Goal: Task Accomplishment & Management: Complete application form

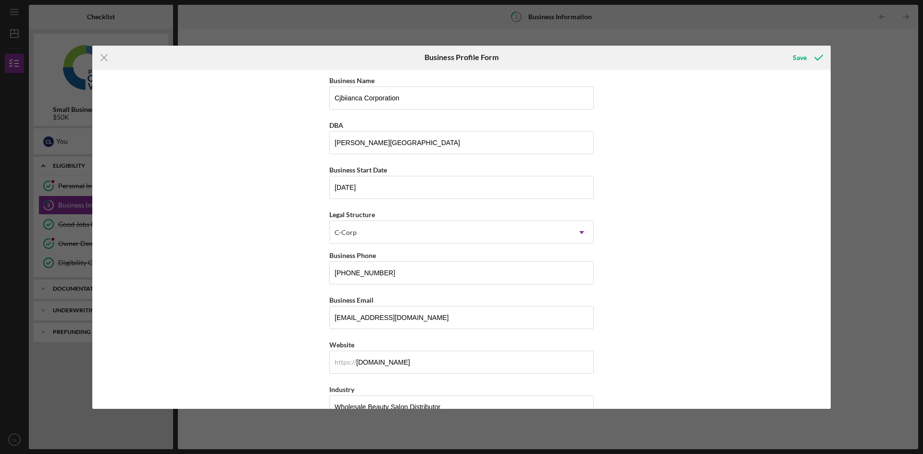
scroll to position [96, 0]
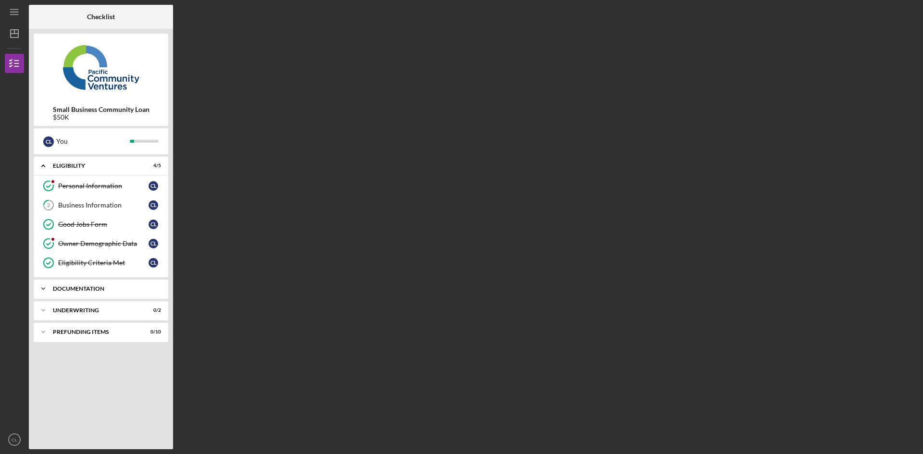
click at [77, 290] on div "Documentation" at bounding box center [104, 289] width 103 height 6
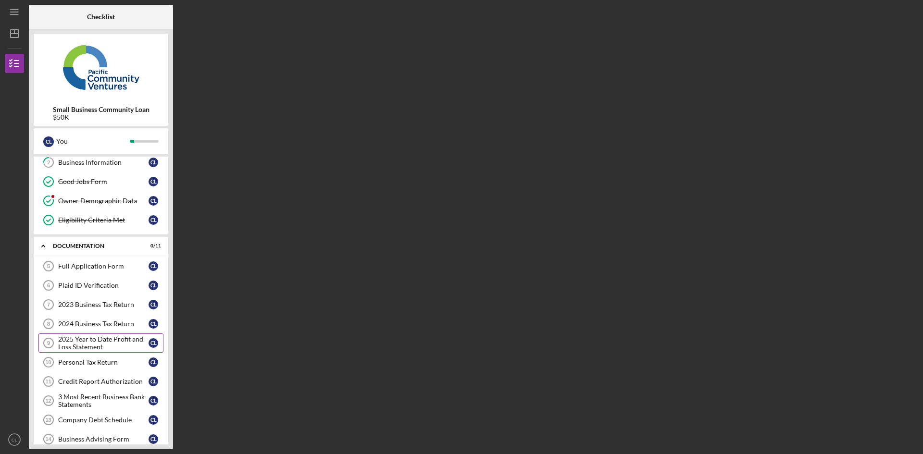
scroll to position [96, 0]
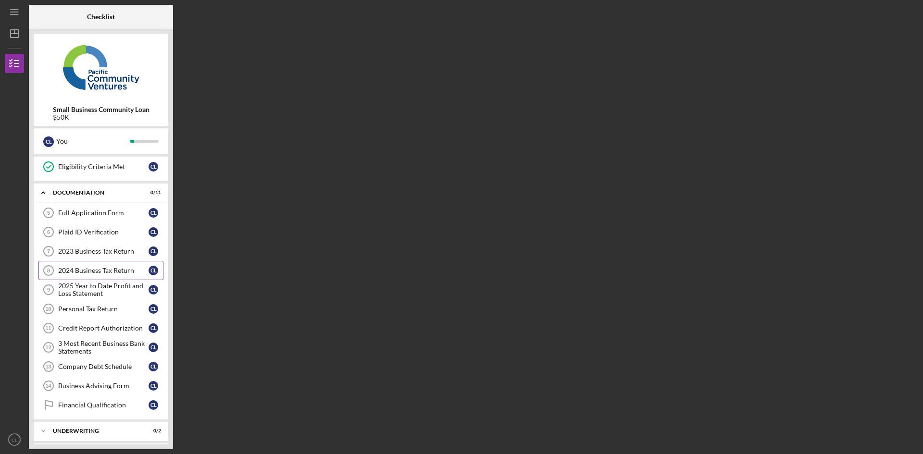
click at [97, 265] on link "2024 Business Tax Return 8 2024 Business Tax Return C L" at bounding box center [100, 270] width 125 height 19
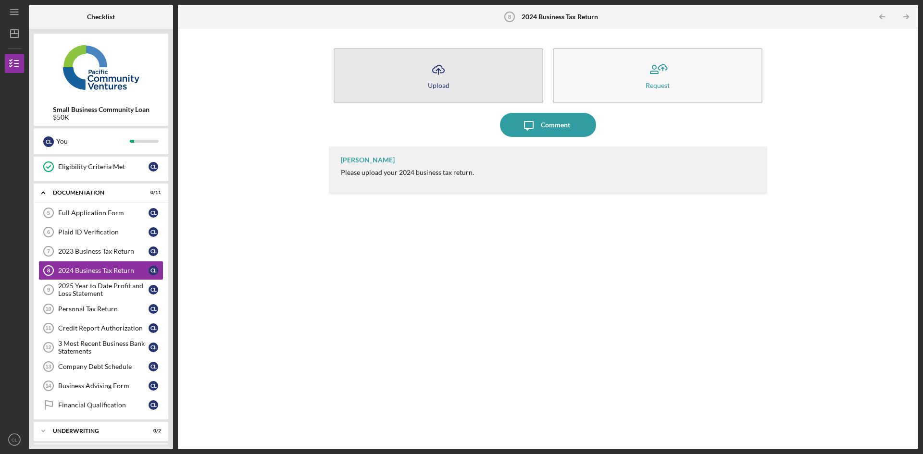
click at [472, 76] on button "Icon/Upload Upload" at bounding box center [439, 75] width 210 height 55
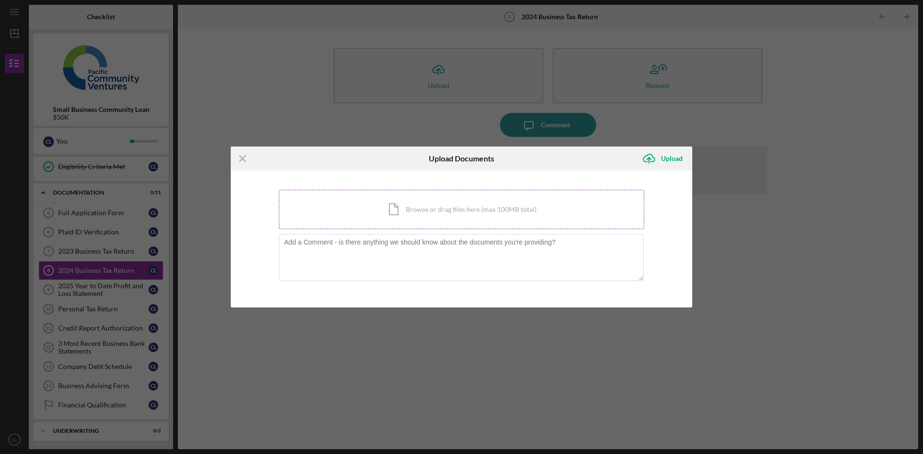
click at [422, 201] on div "Icon/Document Browse or drag files here (max 100MB total) Tap to choose files o…" at bounding box center [461, 209] width 365 height 39
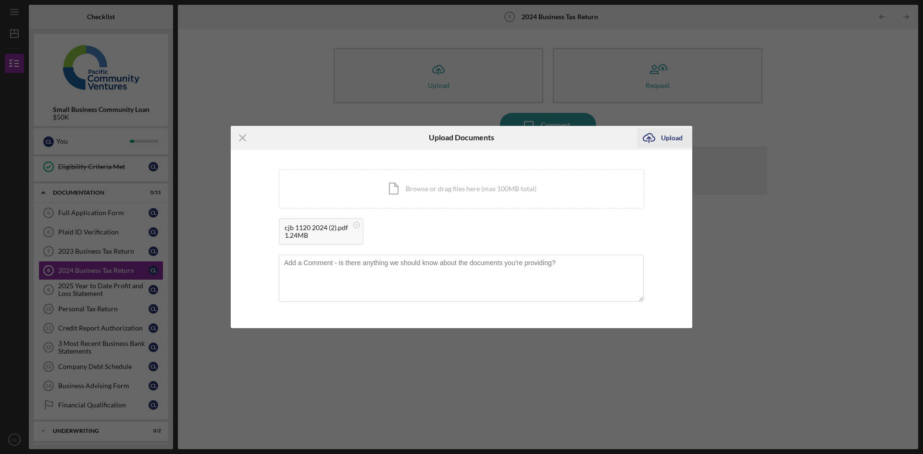
click at [656, 143] on icon "Icon/Upload" at bounding box center [649, 138] width 24 height 24
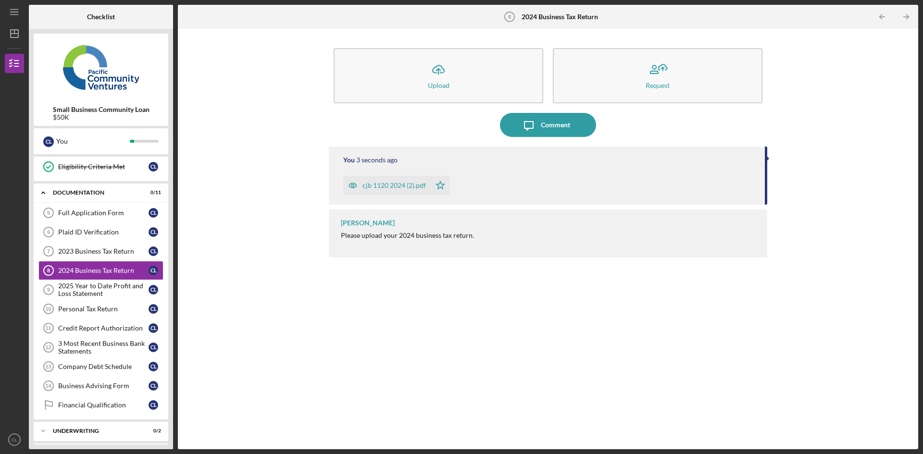
click at [271, 194] on div "Icon/Upload Upload Request Icon/Message Comment You 3 seconds ago cjb 1120 2024…" at bounding box center [548, 239] width 731 height 411
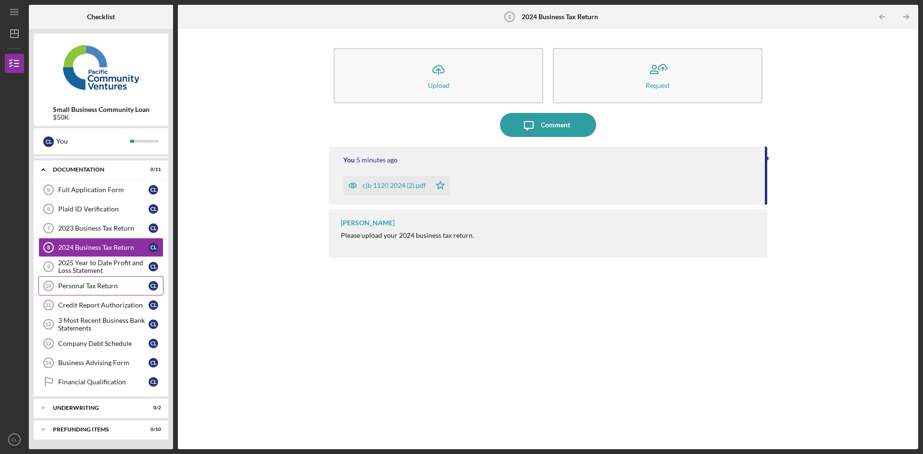
click at [92, 287] on div "Personal Tax Return" at bounding box center [103, 286] width 90 height 8
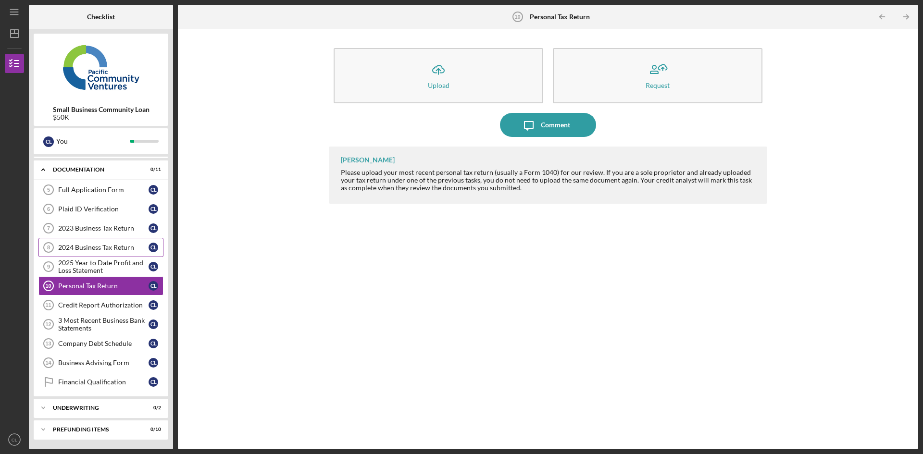
click at [74, 247] on div "2024 Business Tax Return" at bounding box center [103, 248] width 90 height 8
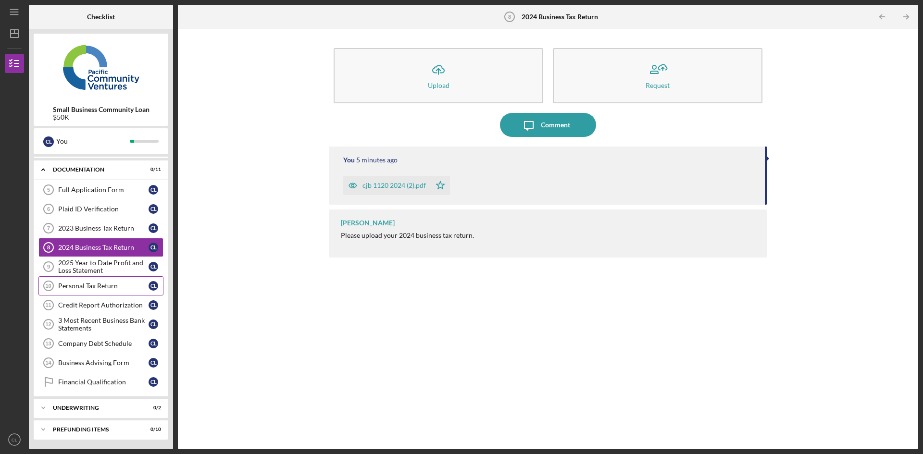
click at [76, 289] on div "Personal Tax Return" at bounding box center [103, 286] width 90 height 8
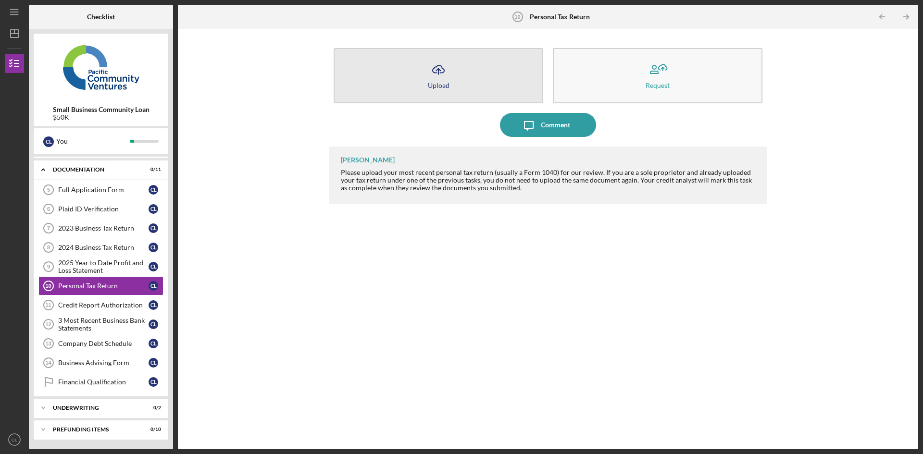
drag, startPoint x: 377, startPoint y: 63, endPoint x: 381, endPoint y: 72, distance: 9.7
click at [381, 72] on button "Icon/Upload Upload" at bounding box center [439, 75] width 210 height 55
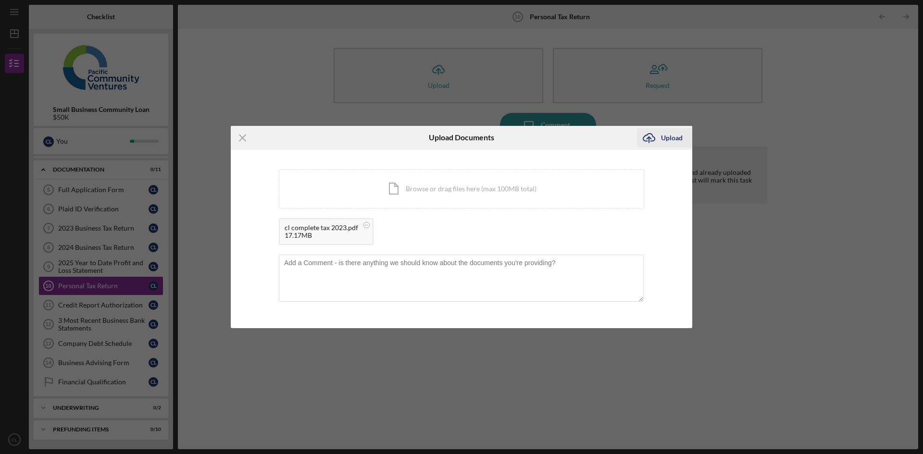
click at [659, 137] on icon "Icon/Upload" at bounding box center [649, 138] width 24 height 24
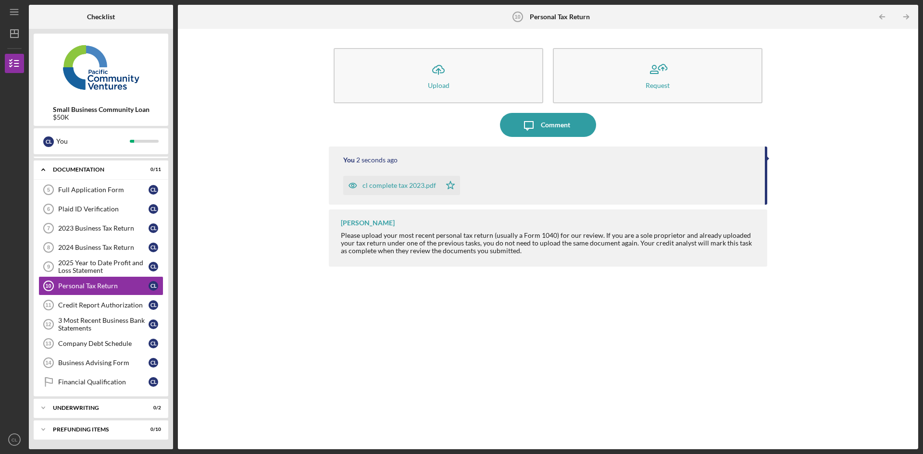
click at [289, 223] on div "Icon/Upload Upload Request Icon/Message Comment You 2 seconds ago cl complete t…" at bounding box center [548, 239] width 731 height 411
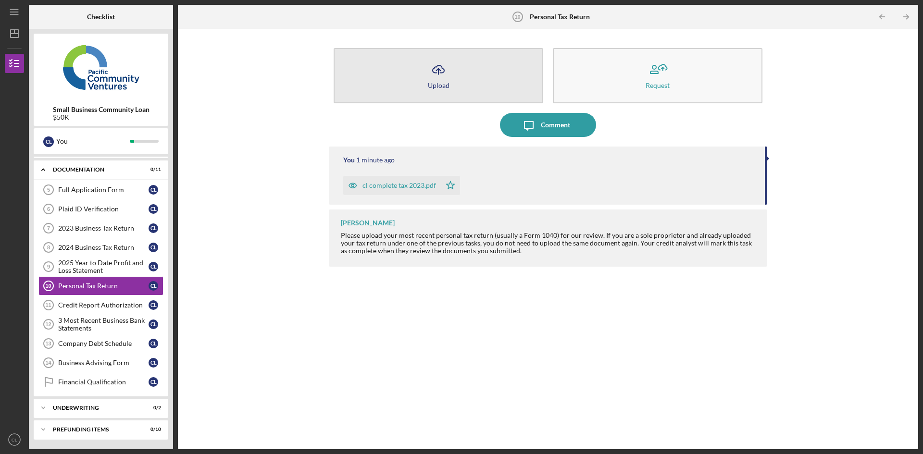
click at [413, 85] on button "Icon/Upload Upload" at bounding box center [439, 75] width 210 height 55
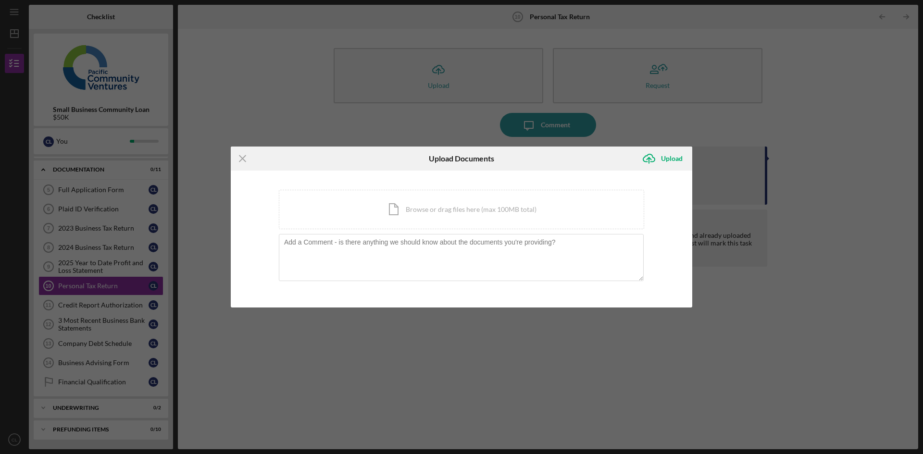
click at [709, 149] on div "Icon/Menu Close Upload Documents Icon/Upload Upload You're uploading documents …" at bounding box center [461, 227] width 923 height 454
click at [693, 137] on div "Icon/Menu Close Upload Documents Icon/Upload Upload You're uploading documents …" at bounding box center [461, 227] width 923 height 454
click at [558, 127] on div "Icon/Menu Close Upload Documents Icon/Upload Upload You're uploading documents …" at bounding box center [461, 227] width 923 height 454
click at [243, 156] on icon "Icon/Menu Close" at bounding box center [243, 159] width 24 height 24
